Goal: Complete application form: Complete application form

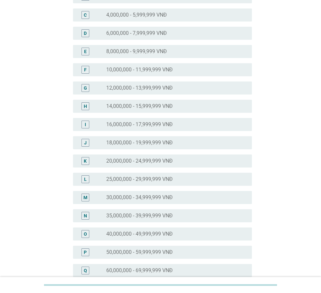
scroll to position [98, 0]
click at [145, 193] on div "M radio_button_unchecked 30,000,000 - 34,999,999 VNĐ" at bounding box center [162, 197] width 179 height 13
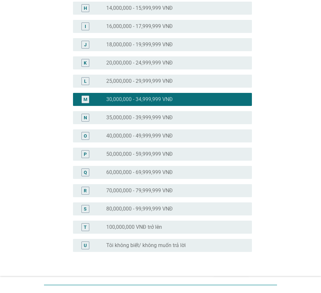
click at [166, 120] on label "35,000,000 - 39,999,999 VNĐ" at bounding box center [139, 118] width 67 height 7
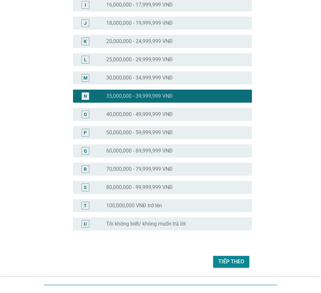
scroll to position [238, 0]
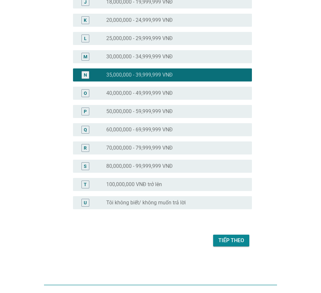
click at [222, 243] on div "Tiếp theo" at bounding box center [232, 241] width 26 height 8
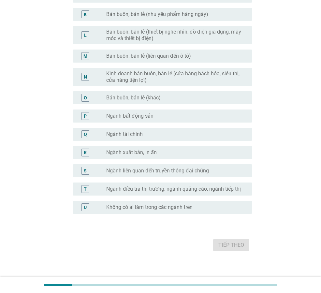
scroll to position [276, 0]
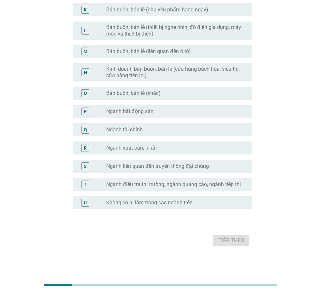
click at [153, 204] on label "Không có ai làm trong các ngành trên" at bounding box center [149, 203] width 86 height 7
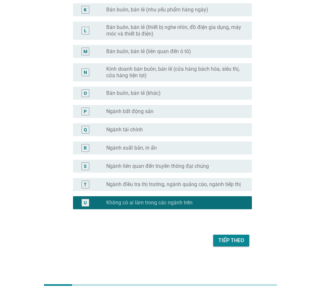
click at [229, 244] on div "Tiếp theo" at bounding box center [232, 241] width 26 height 8
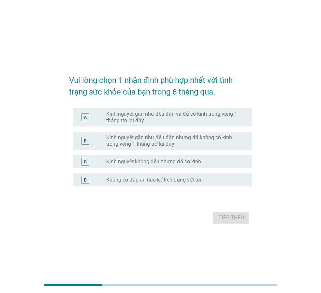
click at [153, 117] on label "Kinh nguyệt gần như đều đặn và đã có kinh trong vòng 1 tháng trở lại đây" at bounding box center [173, 117] width 135 height 13
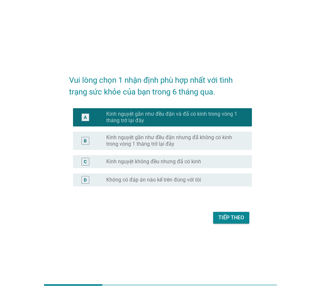
click at [225, 143] on label "Kinh nguyệt gần như đều đặn nhưng đã không có kinh trong vòng 1 tháng trở lại đ…" at bounding box center [173, 140] width 135 height 13
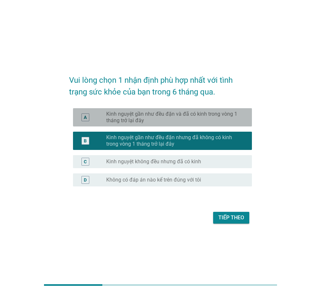
click at [232, 124] on div "A radio_button_unchecked Kinh nguyệt gần như đều đặn và đã có kinh trong vòng 1…" at bounding box center [162, 117] width 179 height 18
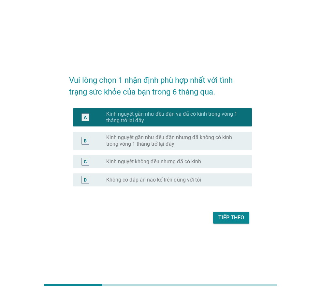
click at [230, 216] on div "Tiếp theo" at bounding box center [232, 218] width 26 height 8
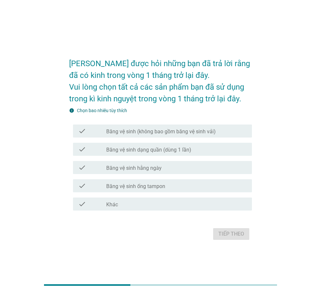
click at [165, 133] on label "Băng vệ sinh (không bao gồm băng vệ sinh vải)" at bounding box center [161, 132] width 110 height 7
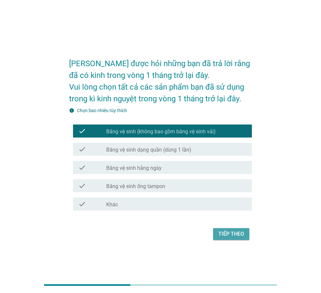
click at [230, 231] on div "Tiếp theo" at bounding box center [232, 234] width 26 height 8
